Goal: Contribute content: Add original content to the website for others to see

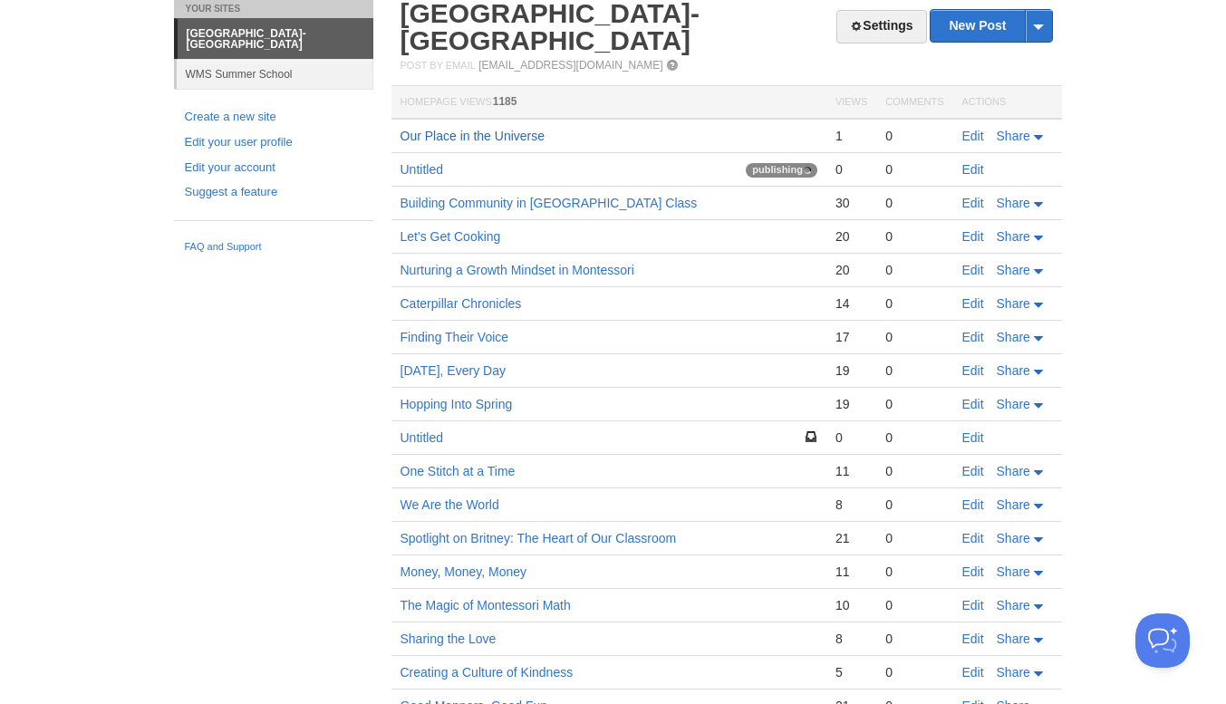
click at [457, 134] on link "Our Place in the Universe" at bounding box center [472, 136] width 145 height 14
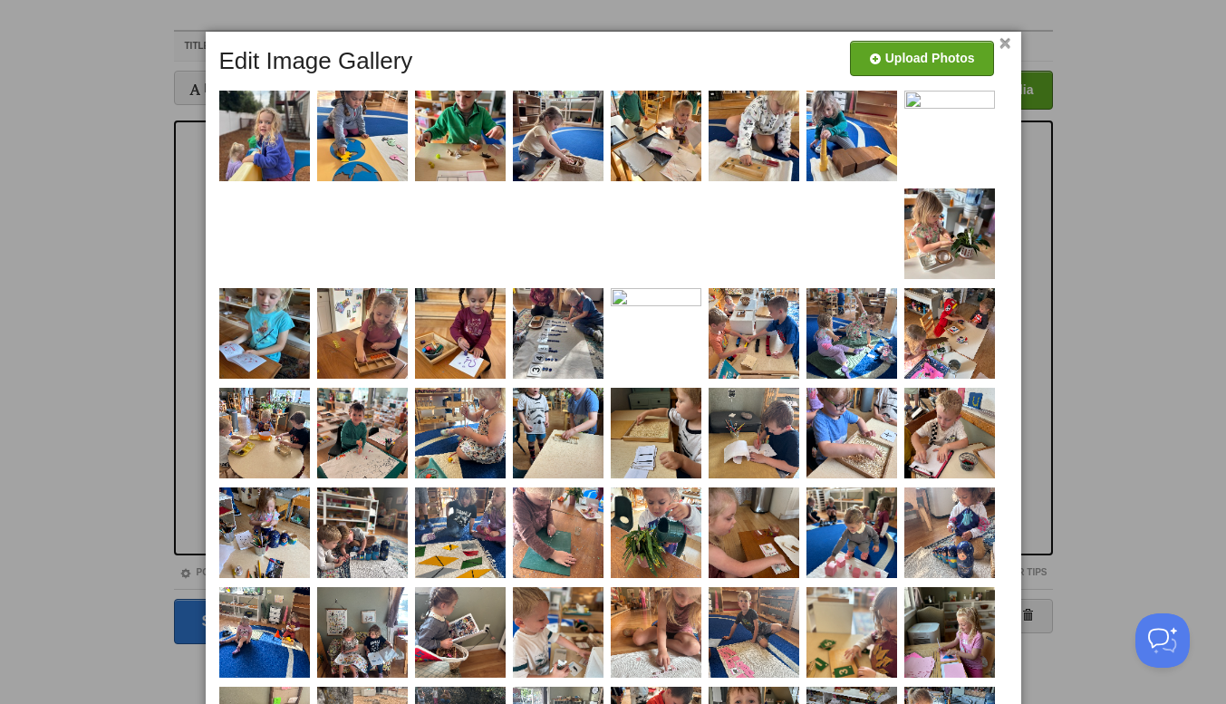
scroll to position [53, 0]
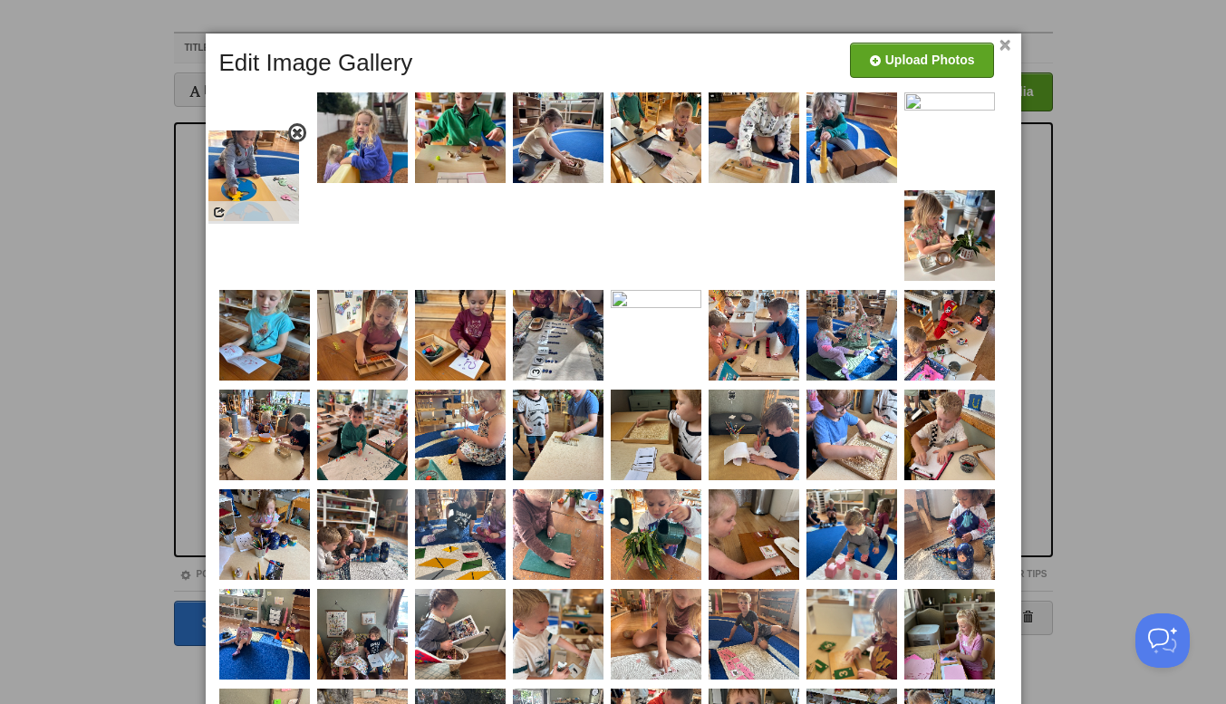
drag, startPoint x: 371, startPoint y: 128, endPoint x: 259, endPoint y: 162, distance: 117.5
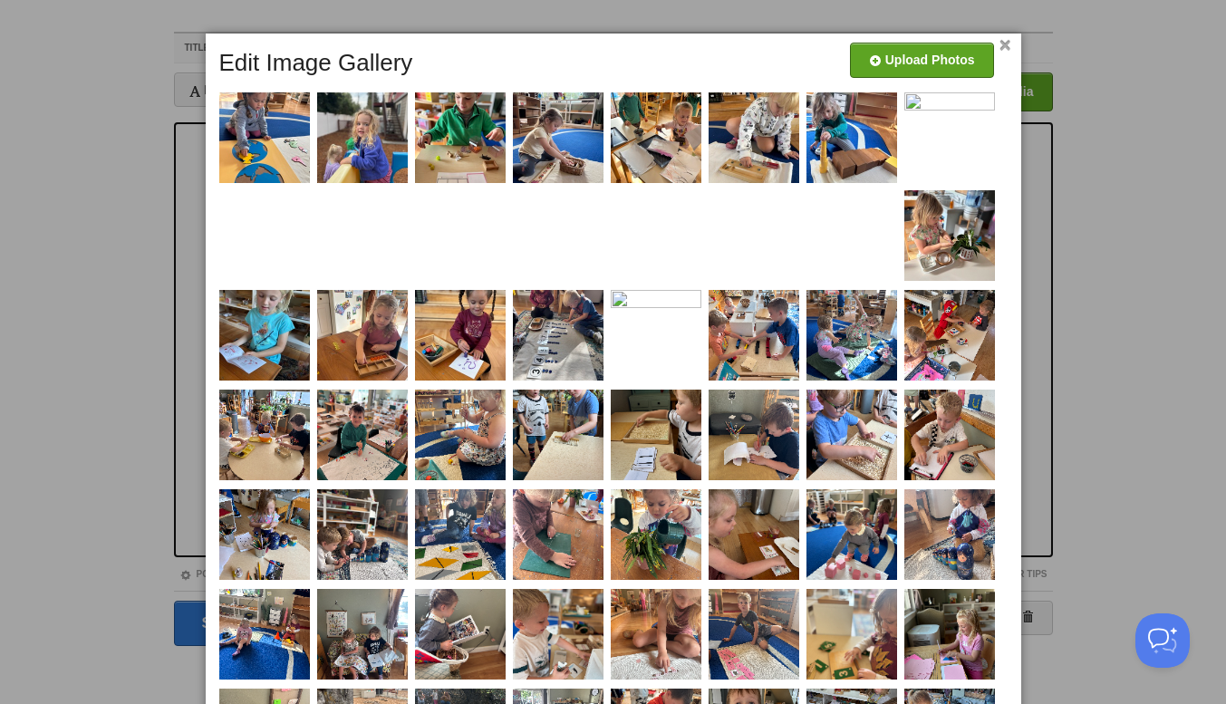
click at [1006, 45] on link "×" at bounding box center [1005, 46] width 12 height 10
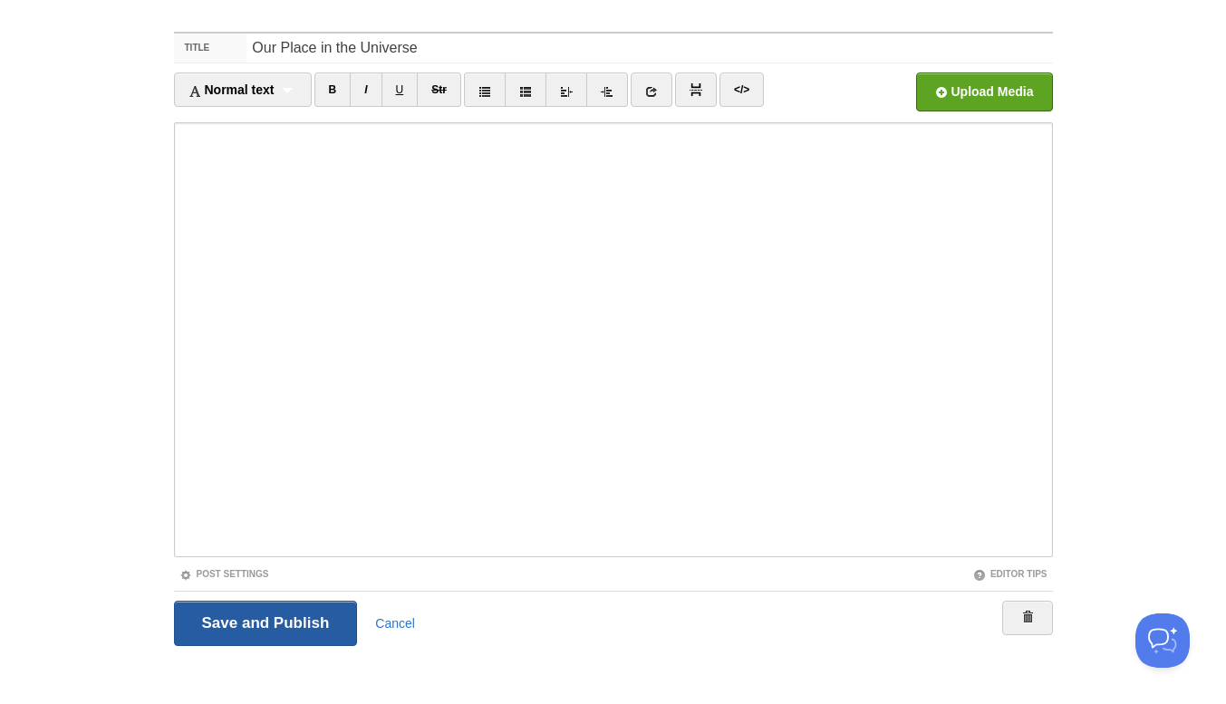
click at [308, 615] on input "Save and Publish" at bounding box center [266, 623] width 184 height 45
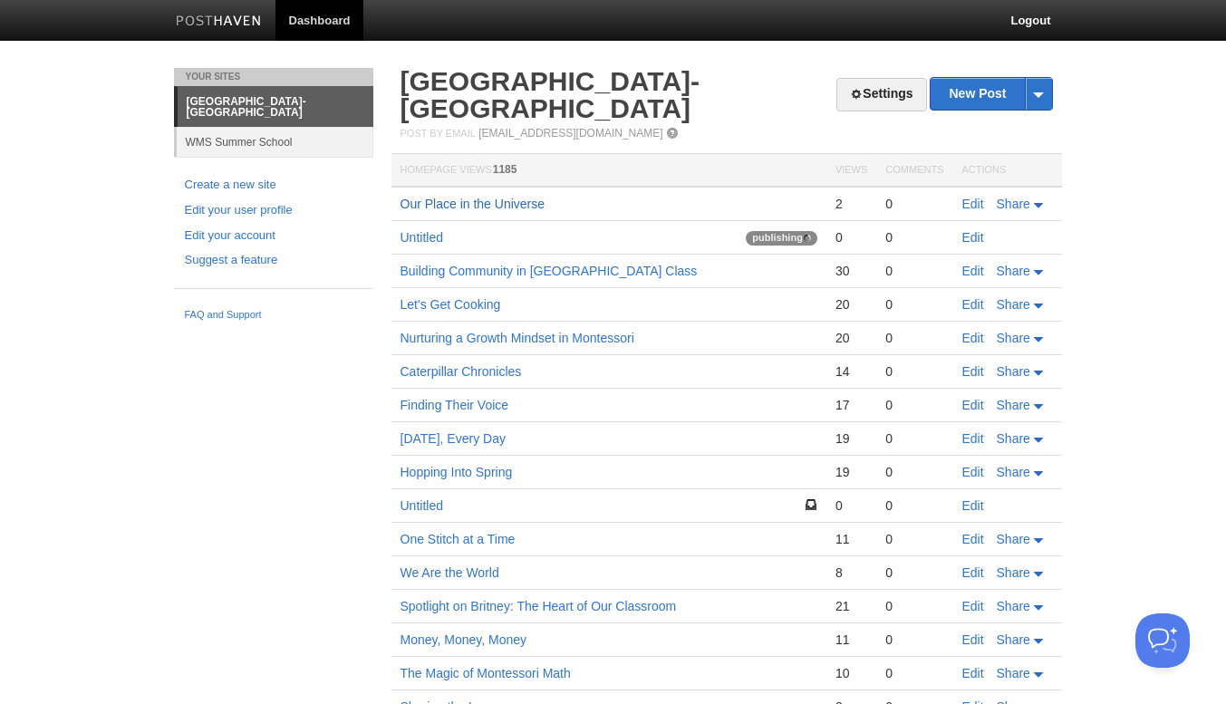
click at [482, 203] on link "Our Place in the Universe" at bounding box center [472, 204] width 145 height 14
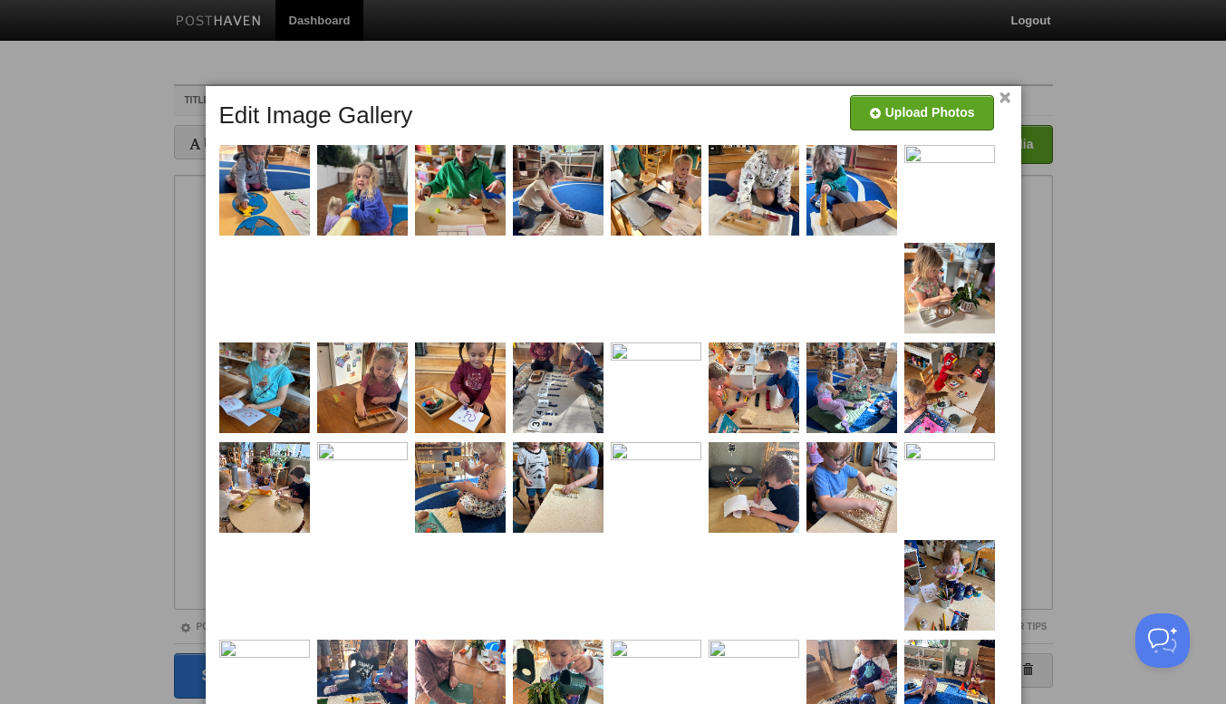
click at [1102, 171] on div at bounding box center [613, 352] width 1226 height 704
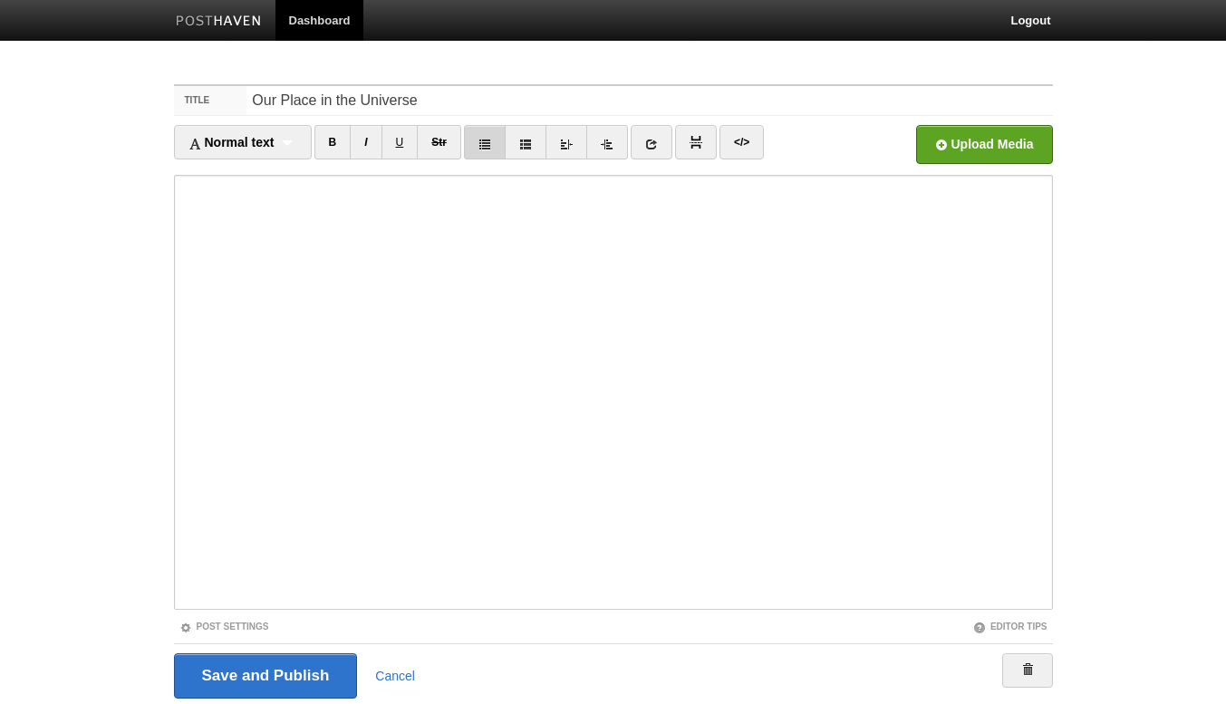
click at [216, 224] on div at bounding box center [617, 566] width 806 height 933
click at [92, 254] on div at bounding box center [613, 352] width 1226 height 704
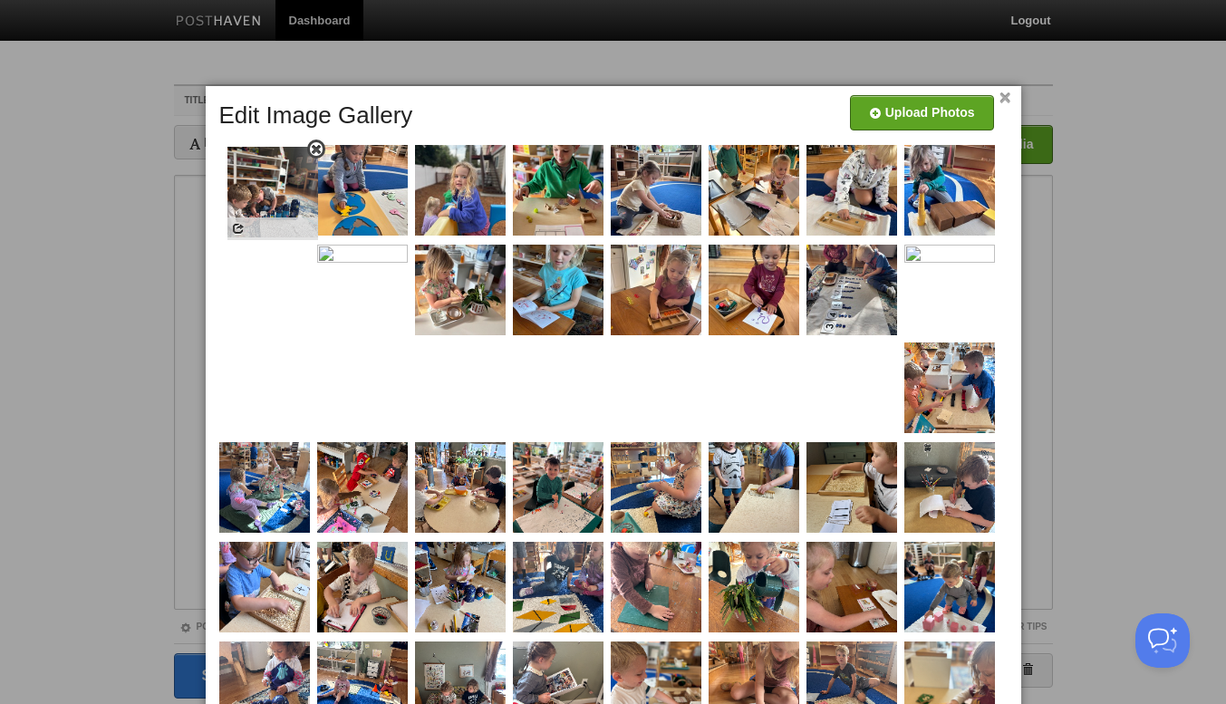
drag, startPoint x: 968, startPoint y: 581, endPoint x: 292, endPoint y: 188, distance: 782.2
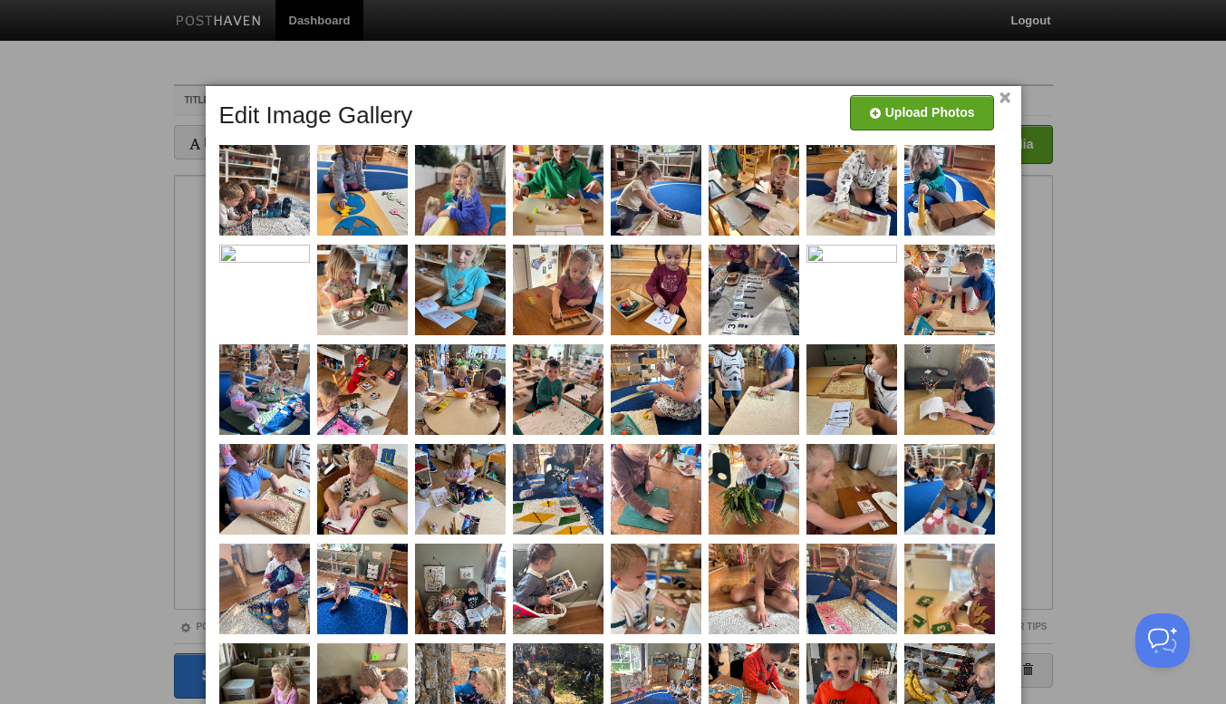
click at [1009, 94] on link "×" at bounding box center [1005, 98] width 12 height 10
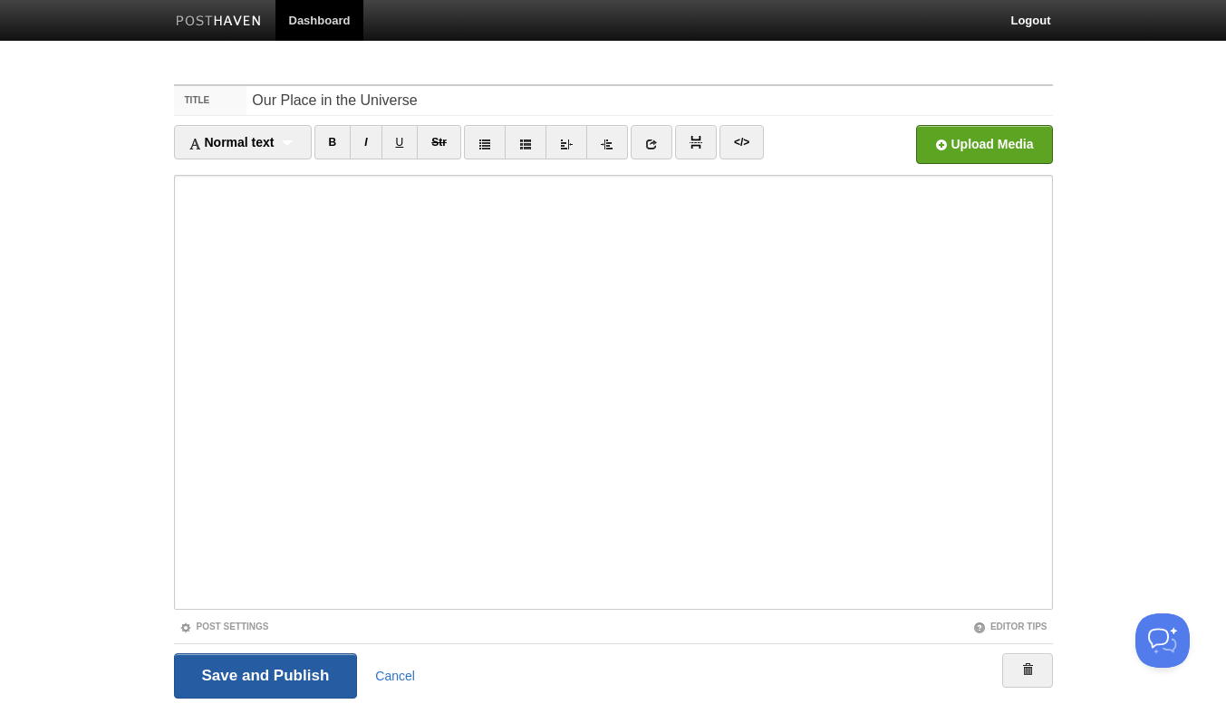
click at [267, 684] on input "Save and Publish" at bounding box center [266, 675] width 184 height 45
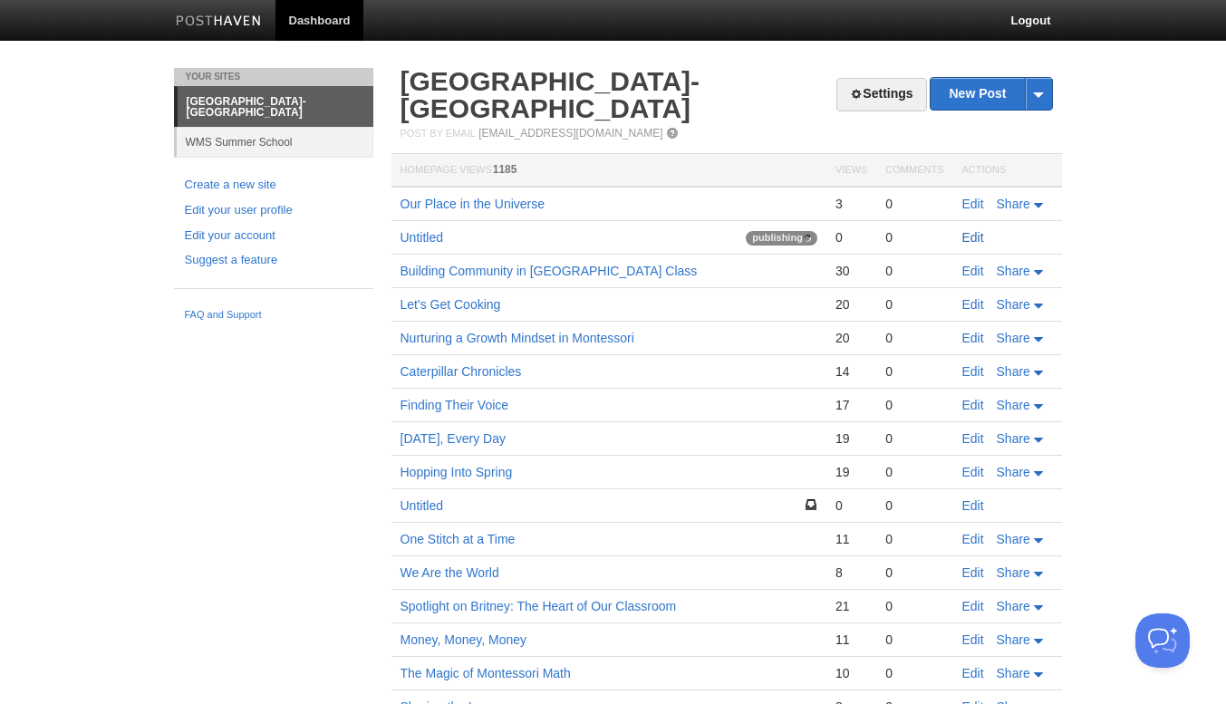
drag, startPoint x: 438, startPoint y: 231, endPoint x: 976, endPoint y: 238, distance: 538.2
click at [976, 238] on link "Edit" at bounding box center [973, 237] width 22 height 14
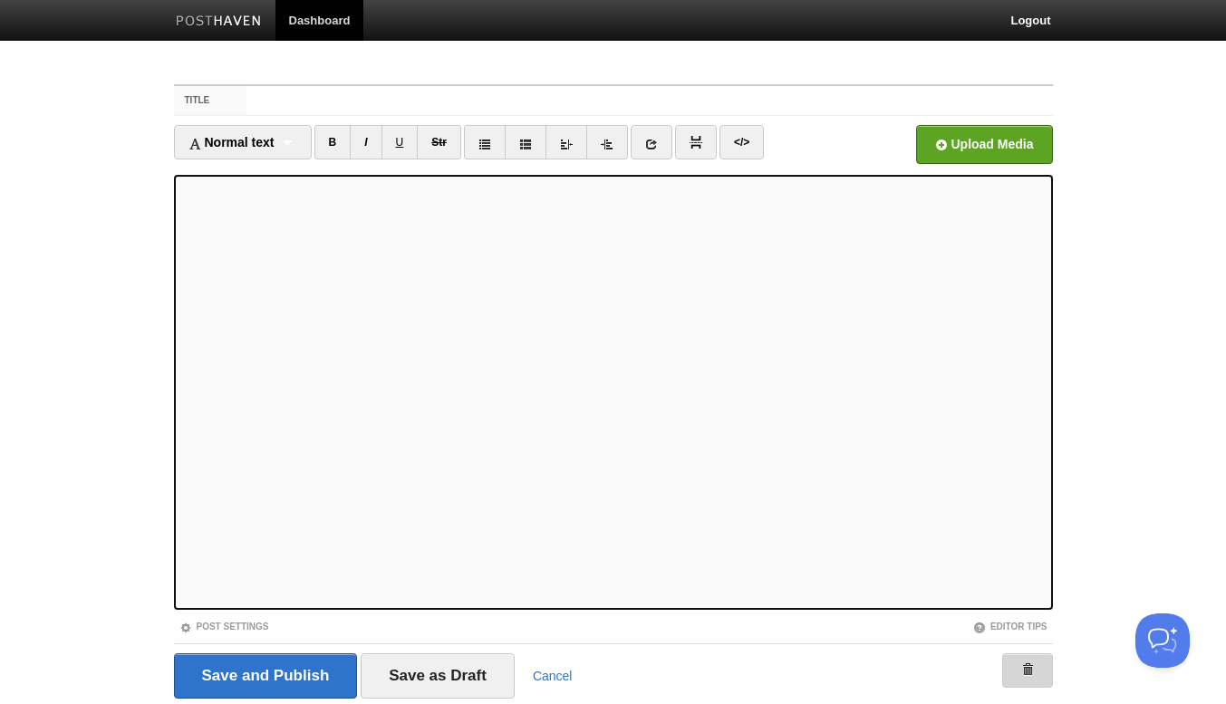
click at [1009, 676] on link at bounding box center [1027, 670] width 51 height 34
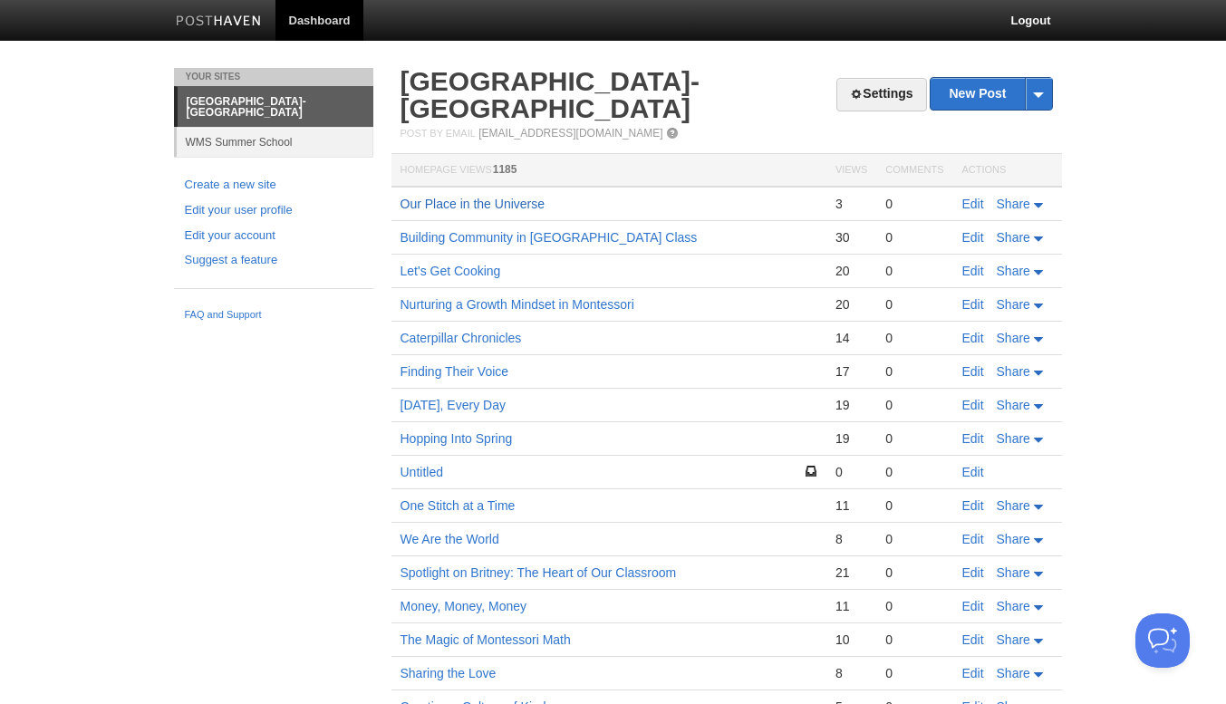
click at [514, 203] on link "Our Place in the Universe" at bounding box center [472, 204] width 145 height 14
